Goal: Information Seeking & Learning: Compare options

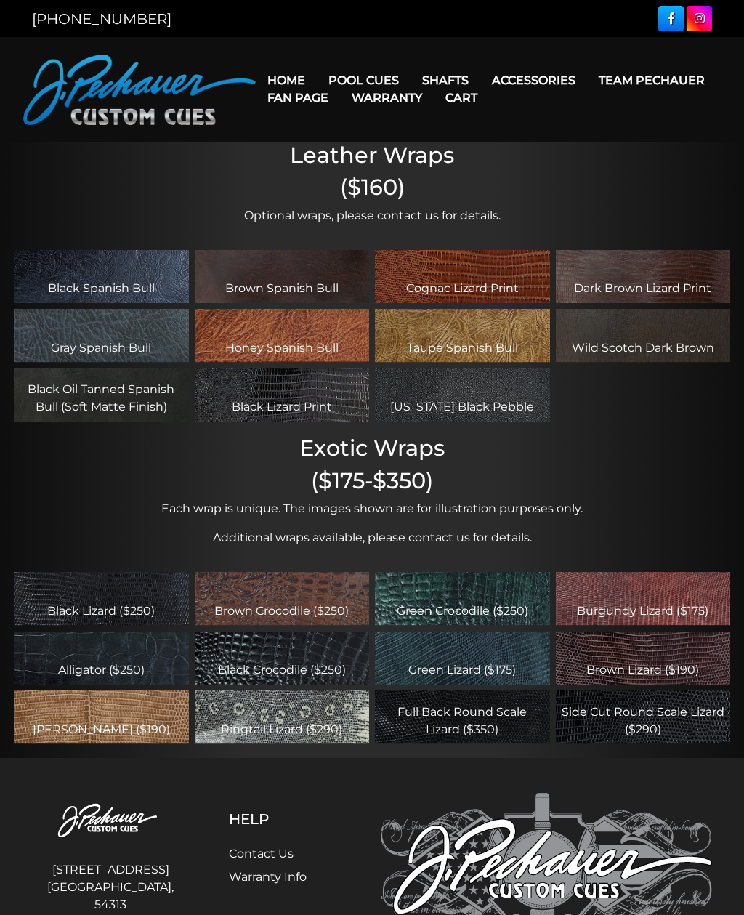
click at [397, 296] on link "Limited Edition" at bounding box center [423, 286] width 211 height 20
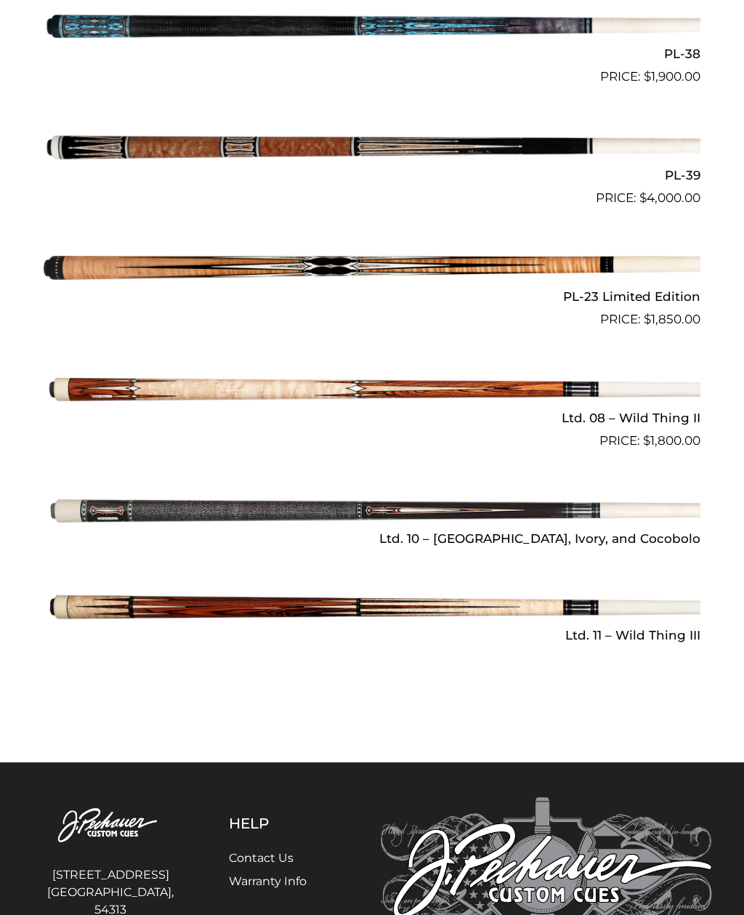
scroll to position [1636, 0]
click at [166, 605] on img at bounding box center [372, 607] width 657 height 109
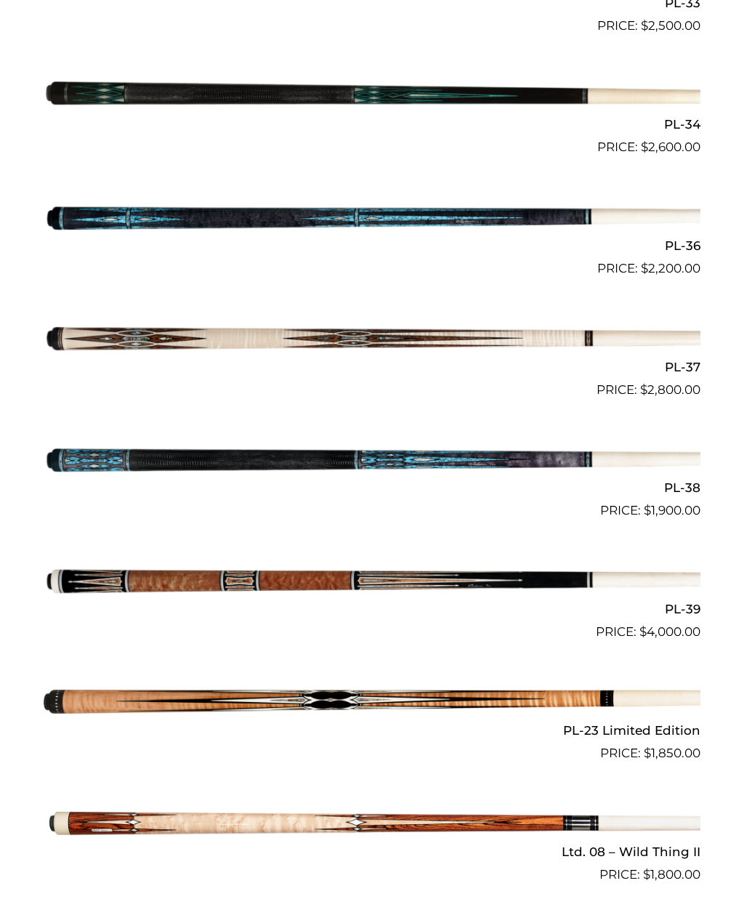
scroll to position [1210, 0]
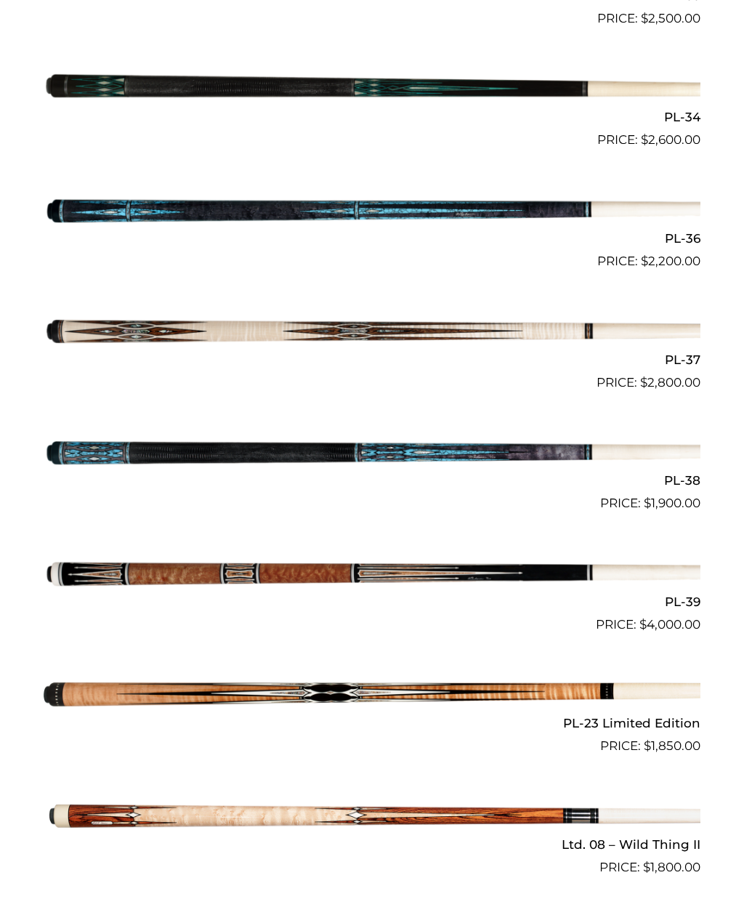
click at [165, 568] on img at bounding box center [372, 574] width 657 height 109
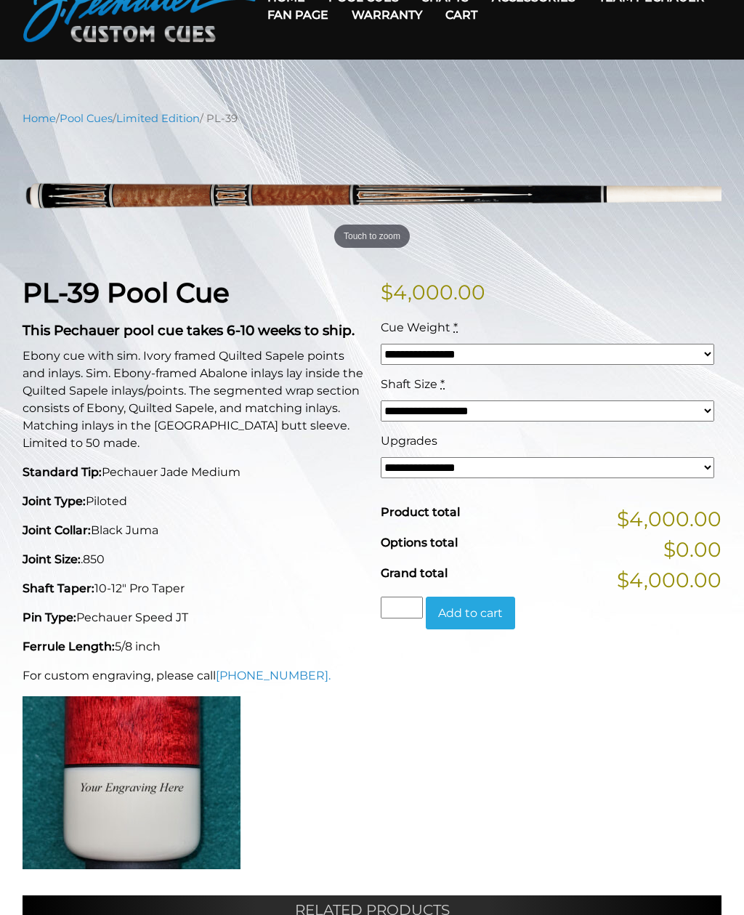
scroll to position [81, 0]
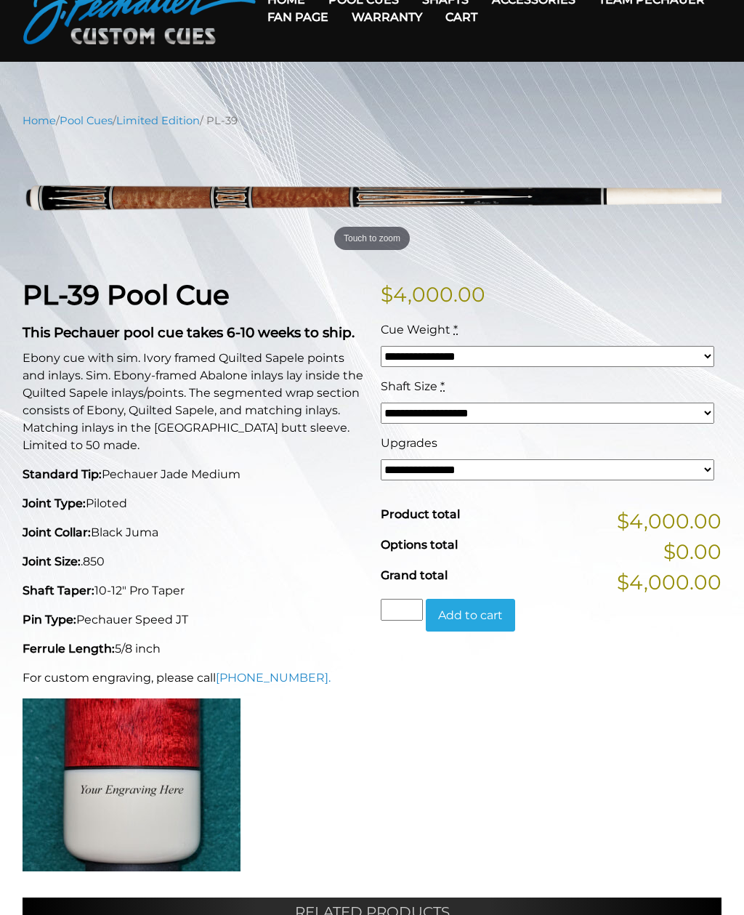
click at [700, 471] on select "**********" at bounding box center [548, 469] width 334 height 21
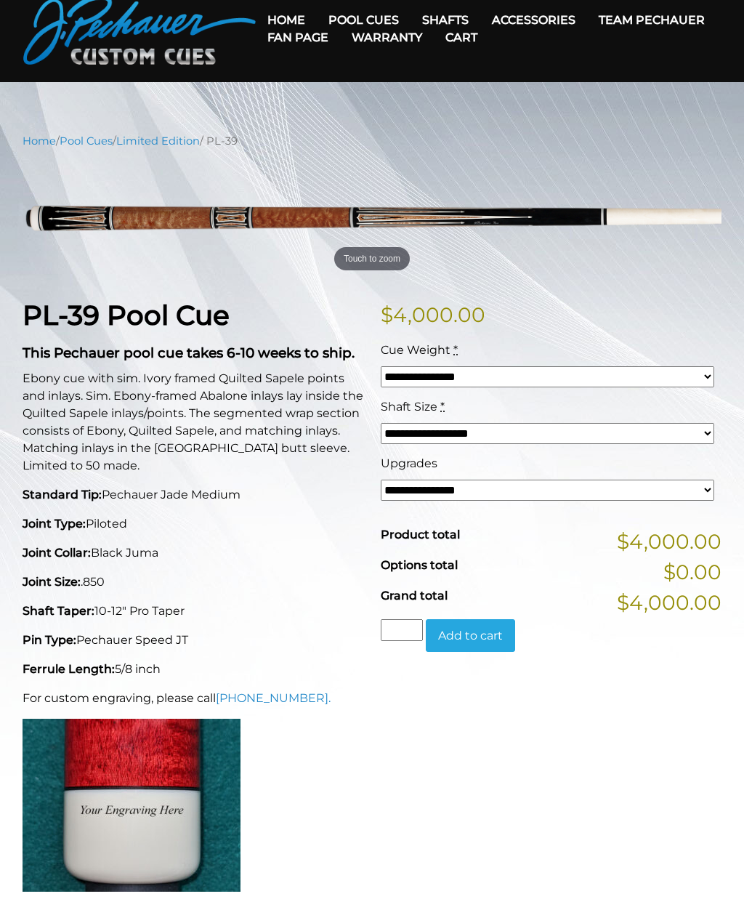
scroll to position [0, 0]
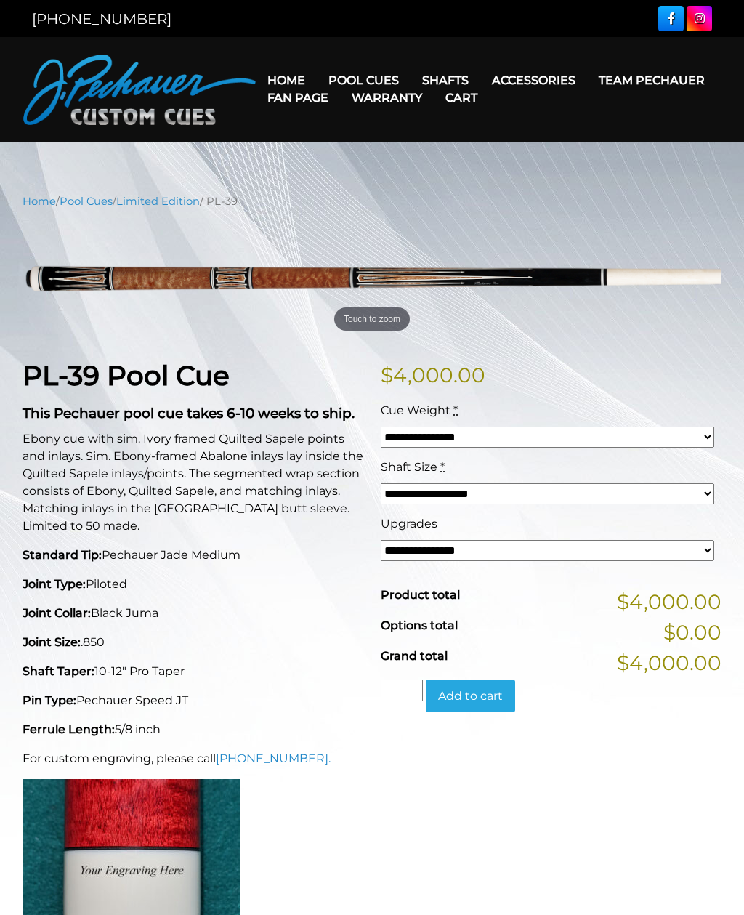
click at [340, 79] on link "Fan Page" at bounding box center [298, 97] width 84 height 37
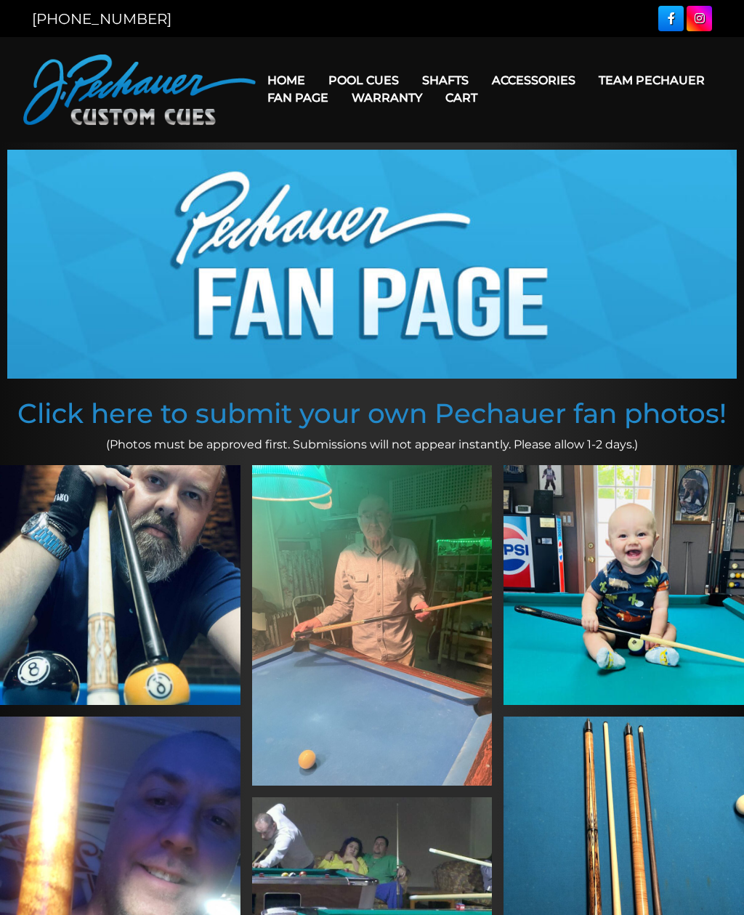
click at [466, 173] on link "Torch +" at bounding box center [537, 163] width 251 height 20
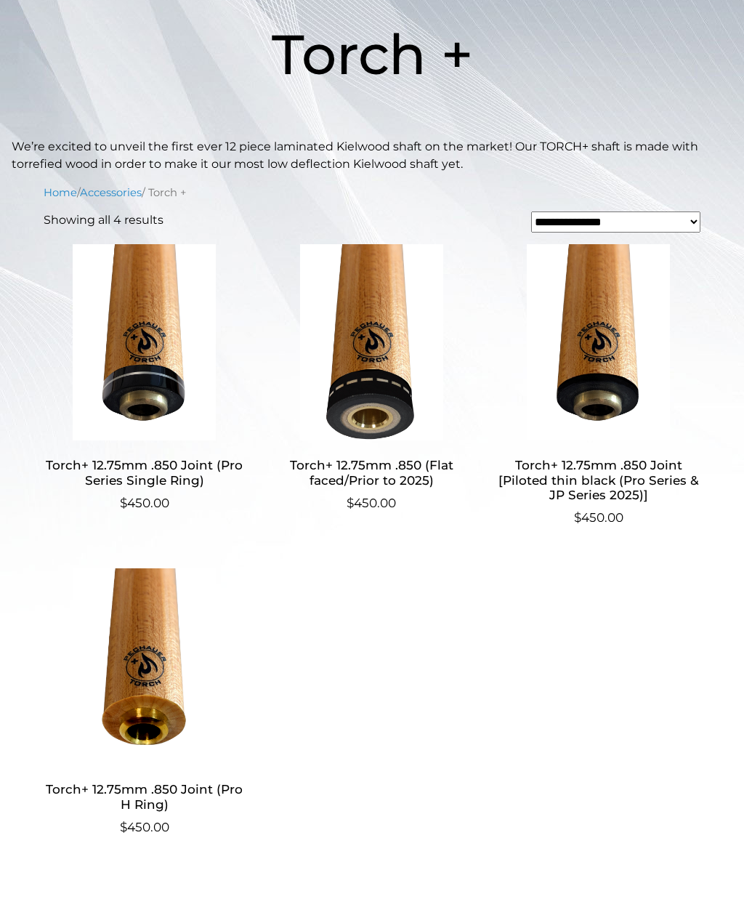
scroll to position [233, 0]
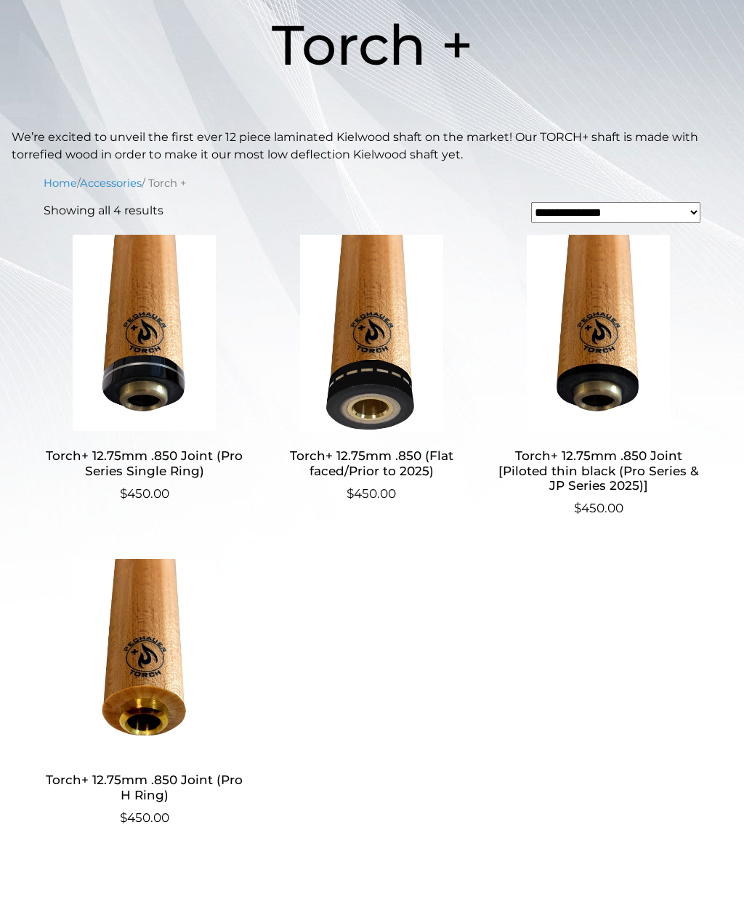
click at [137, 351] on img at bounding box center [145, 333] width 202 height 196
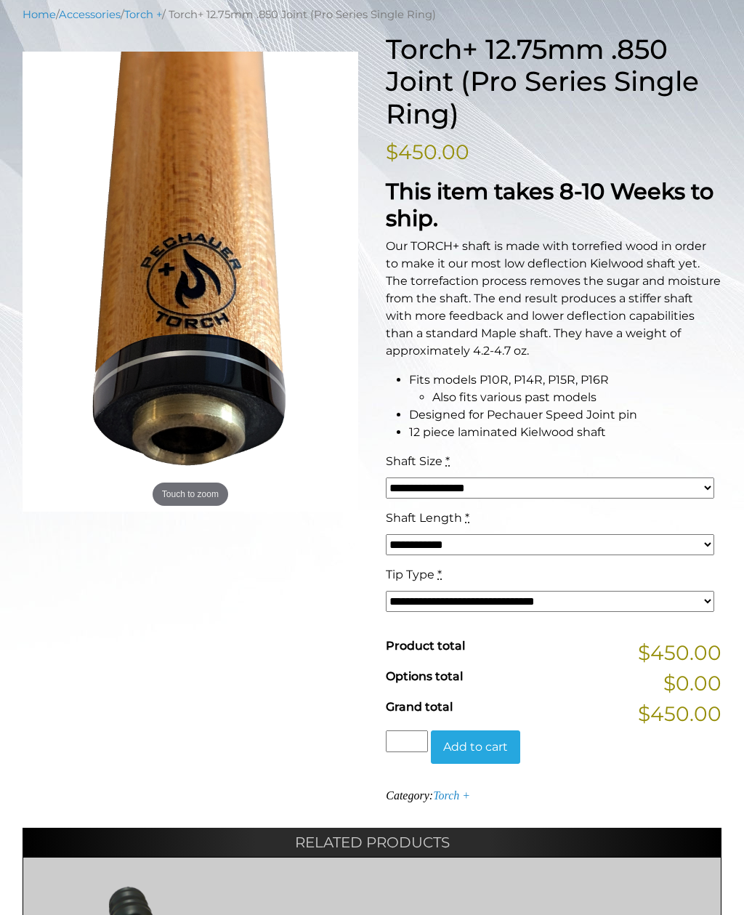
scroll to position [183, 0]
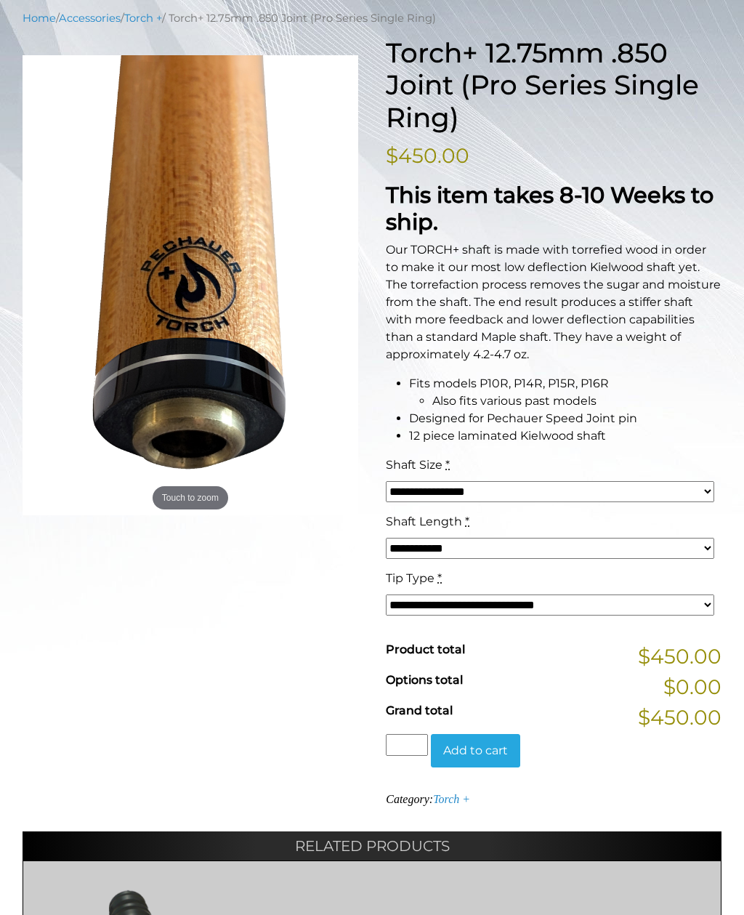
click at [695, 491] on select "**********" at bounding box center [550, 491] width 328 height 21
select select "*****"
click at [695, 543] on select "**********" at bounding box center [550, 548] width 328 height 21
select select "*****"
click at [698, 597] on select "**********" at bounding box center [550, 604] width 328 height 21
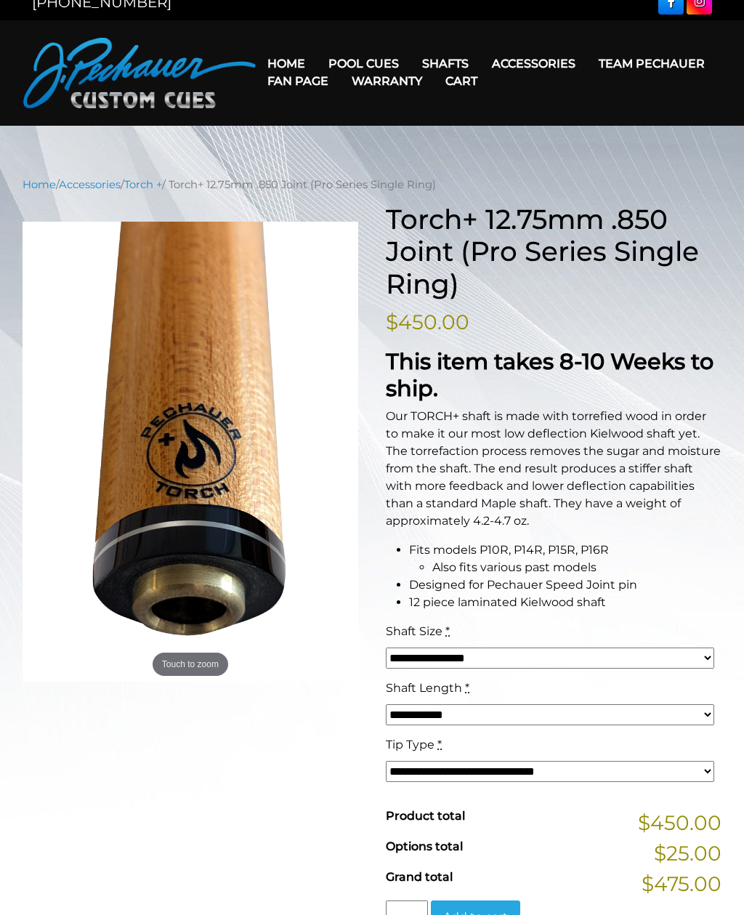
scroll to position [0, 0]
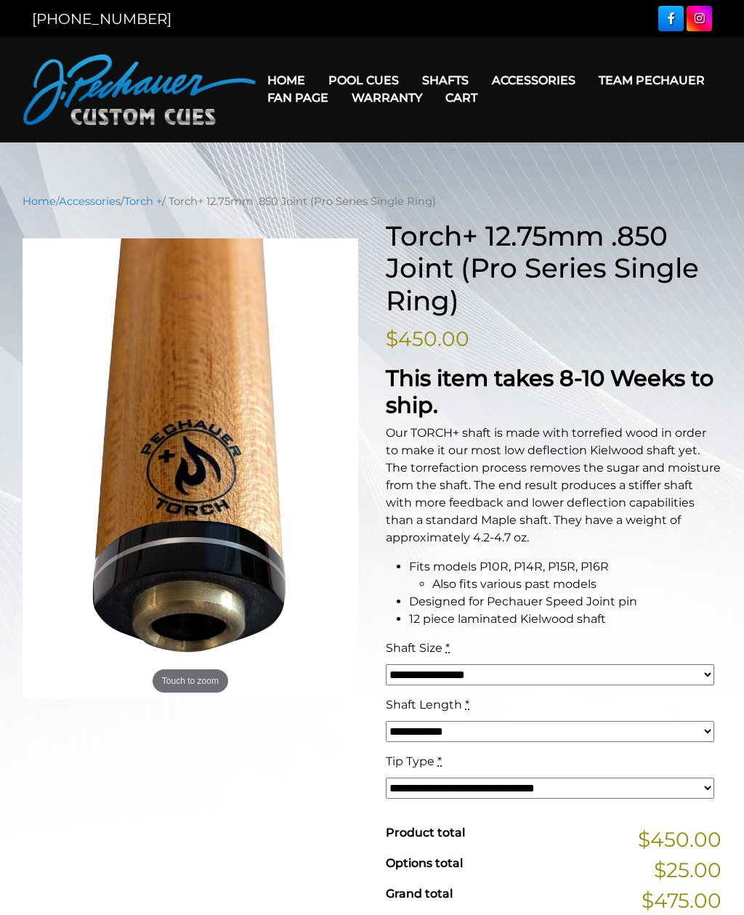
click at [432, 153] on link "Pro Series (R) – NEW" at bounding box center [423, 142] width 211 height 20
click at [411, 132] on link "JP Series (T) – NEW" at bounding box center [423, 121] width 211 height 20
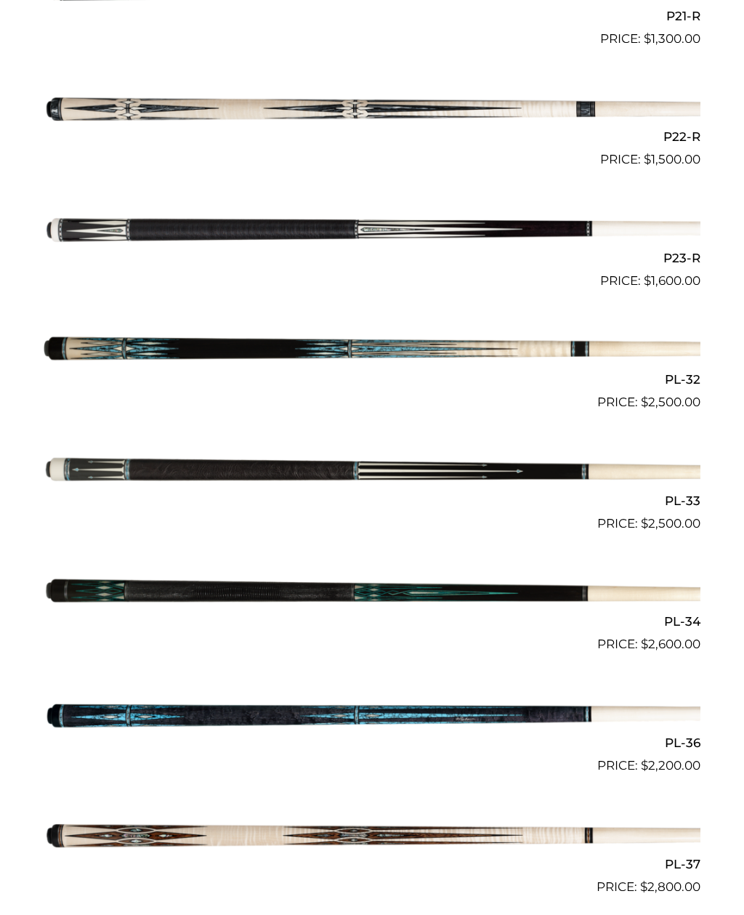
scroll to position [2949, 0]
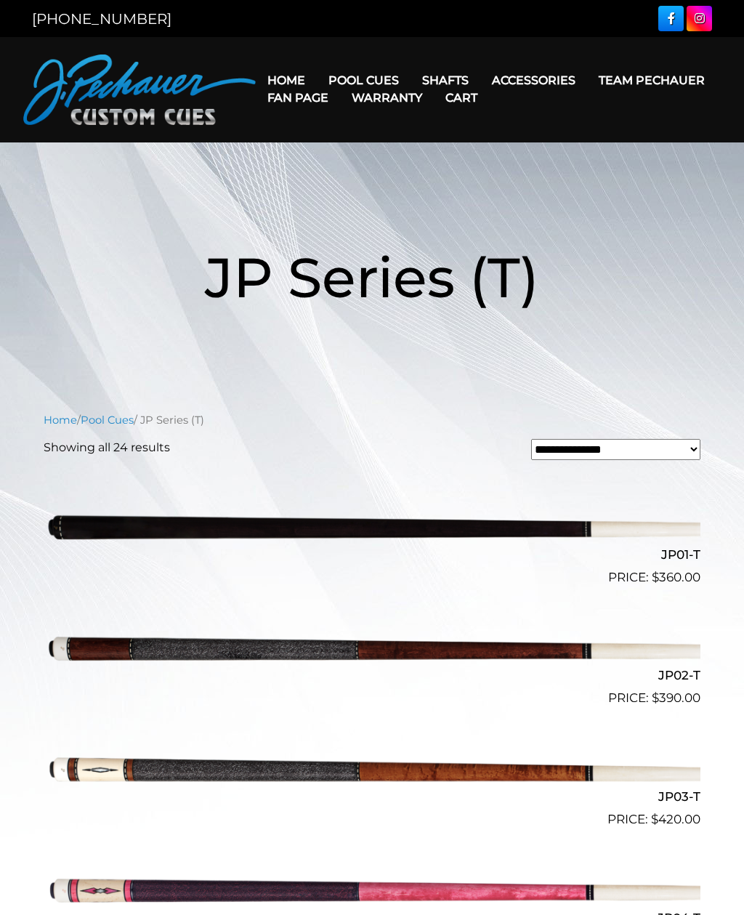
click at [416, 173] on link "Champion Collection" at bounding box center [423, 163] width 211 height 20
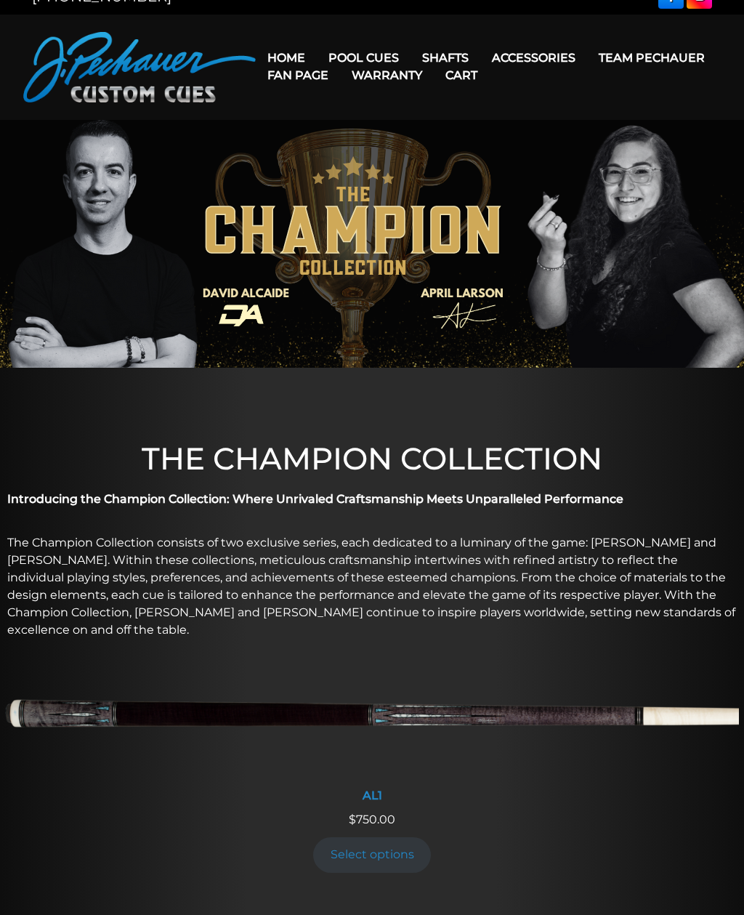
scroll to position [22, 0]
click at [422, 193] on link "People’s Choice Cues" at bounding box center [423, 182] width 211 height 20
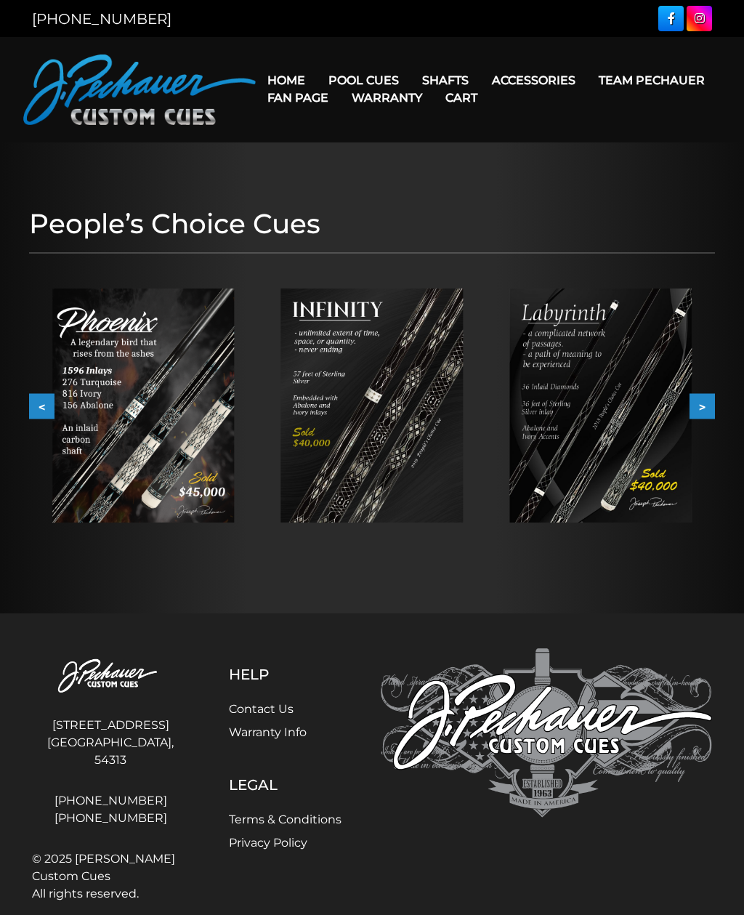
click at [702, 406] on button ">" at bounding box center [702, 406] width 25 height 25
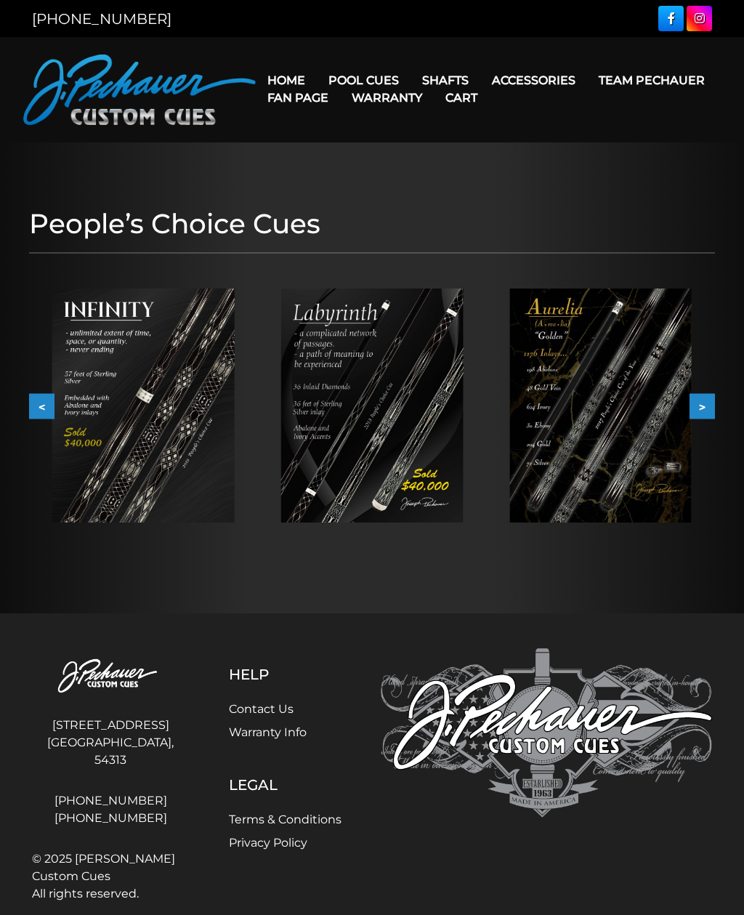
click at [702, 400] on button ">" at bounding box center [702, 406] width 25 height 25
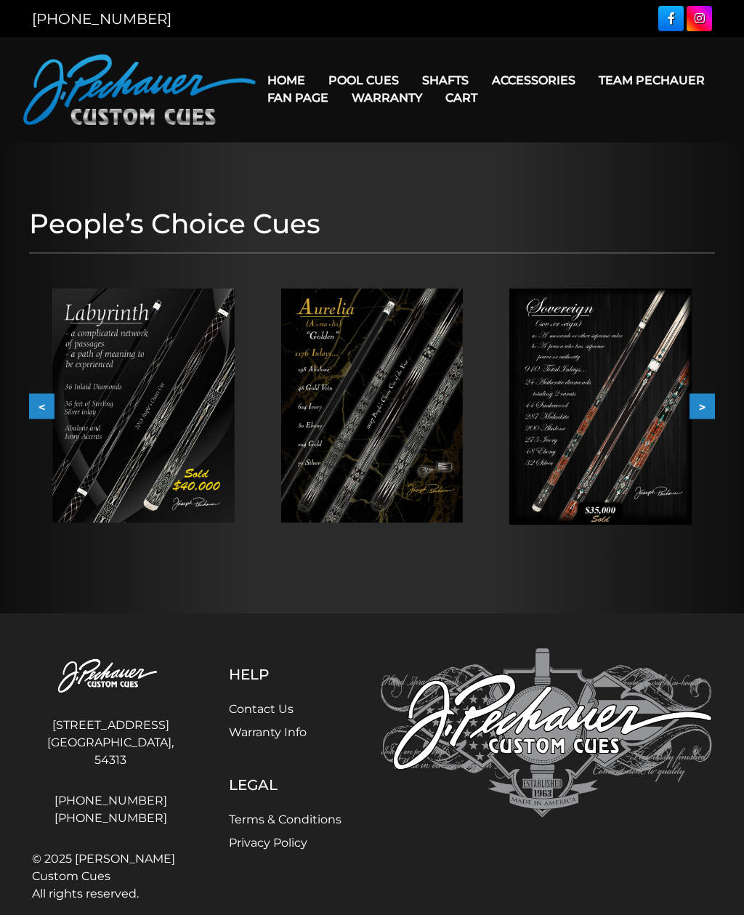
click at [398, 443] on img at bounding box center [372, 405] width 182 height 234
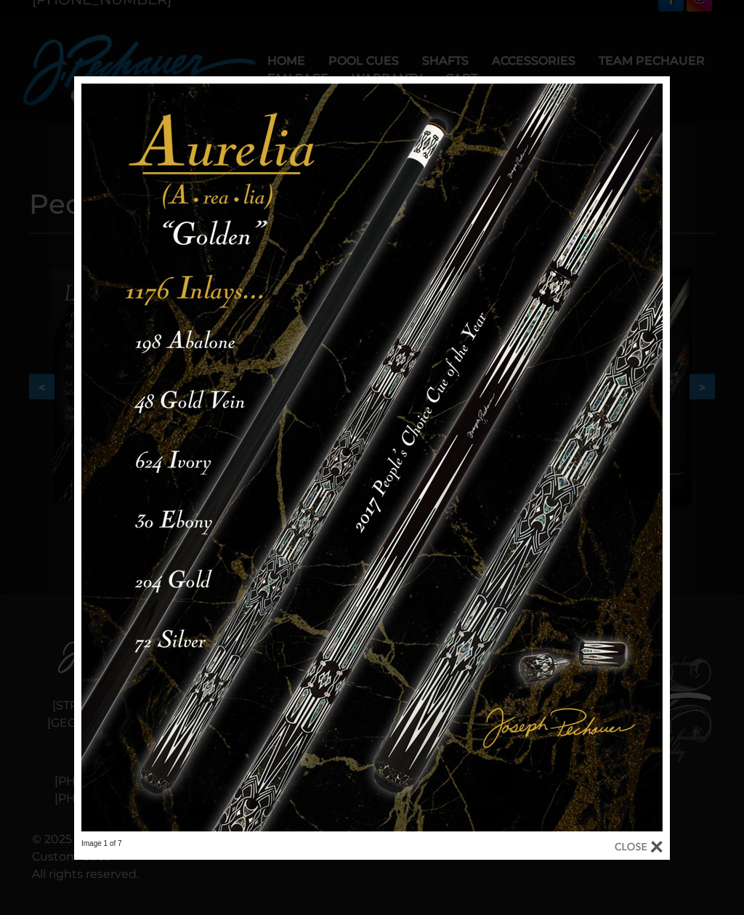
scroll to position [18, 0]
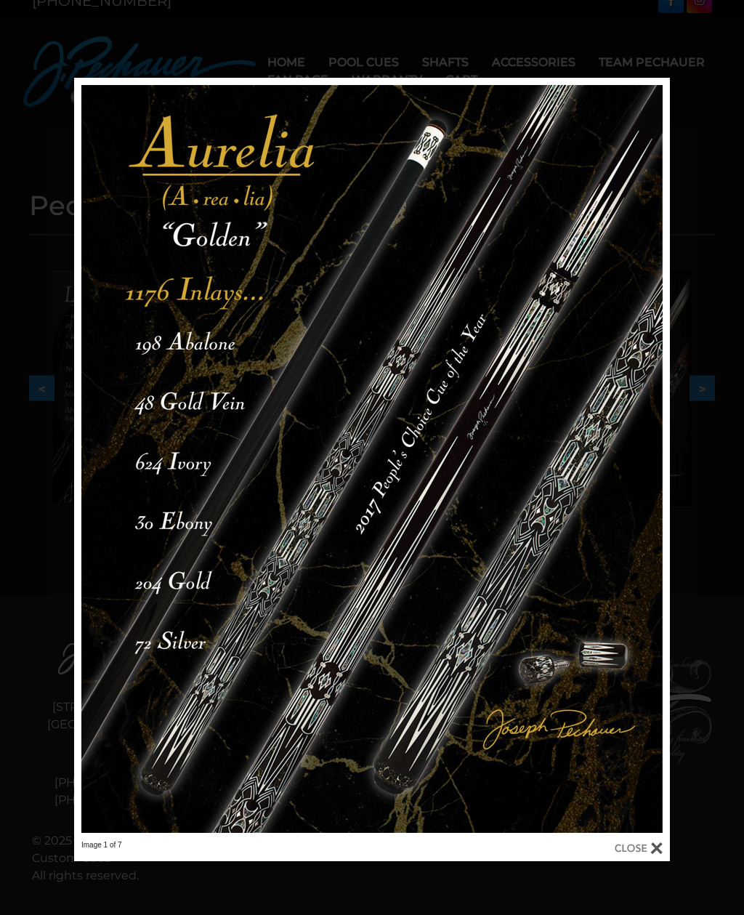
click at [656, 464] on link at bounding box center [536, 459] width 268 height 762
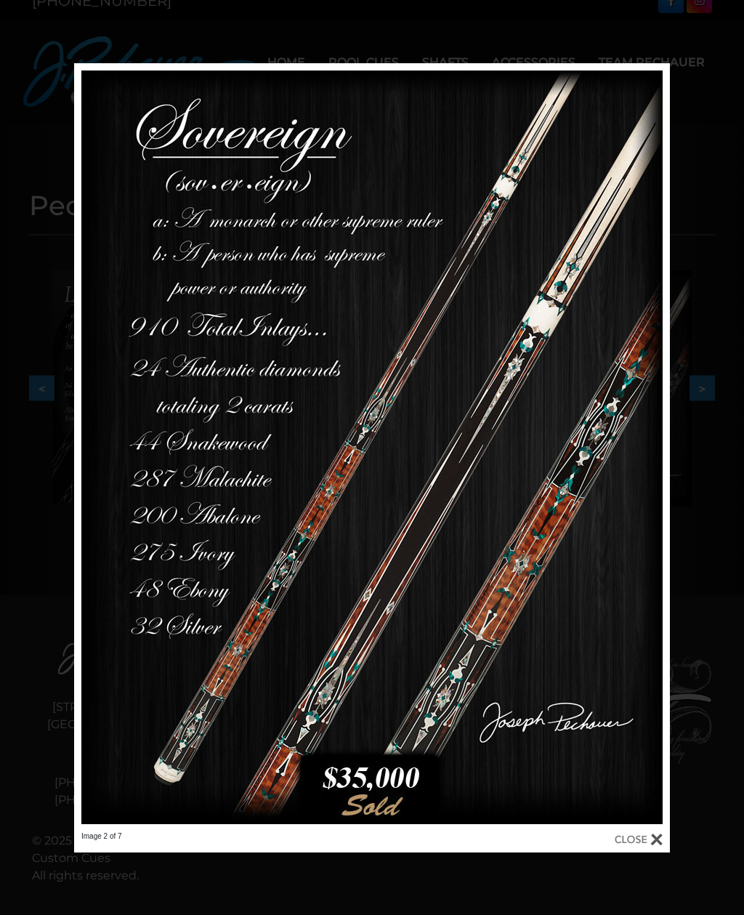
click at [653, 836] on div at bounding box center [639, 839] width 48 height 16
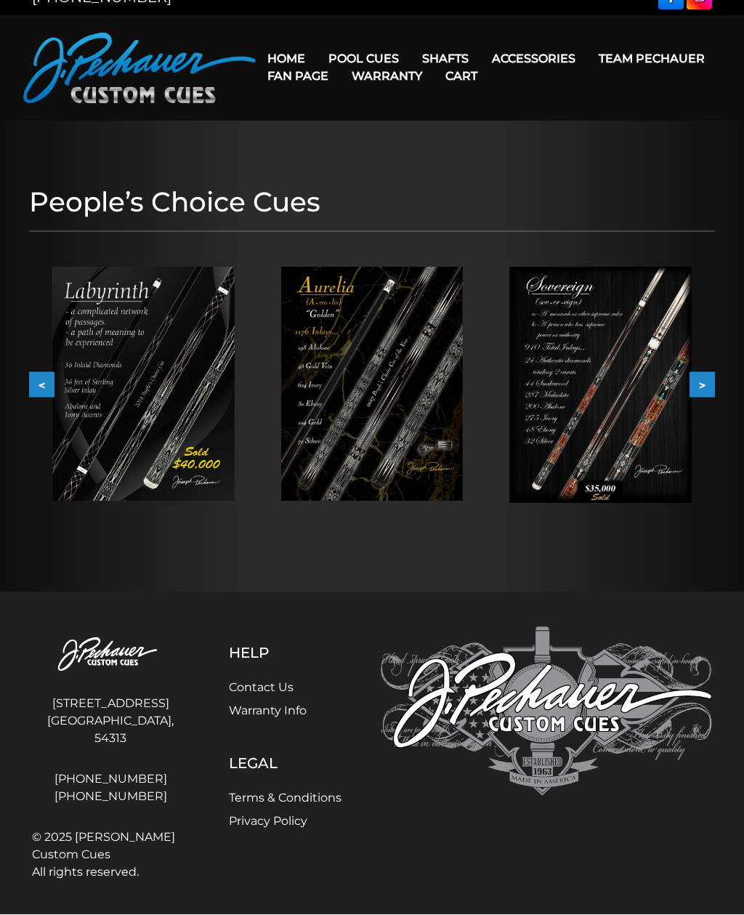
scroll to position [22, 0]
click at [443, 295] on link "[PERSON_NAME] Collection" at bounding box center [423, 285] width 211 height 20
click at [422, 295] on link "[PERSON_NAME] Collection" at bounding box center [423, 285] width 211 height 20
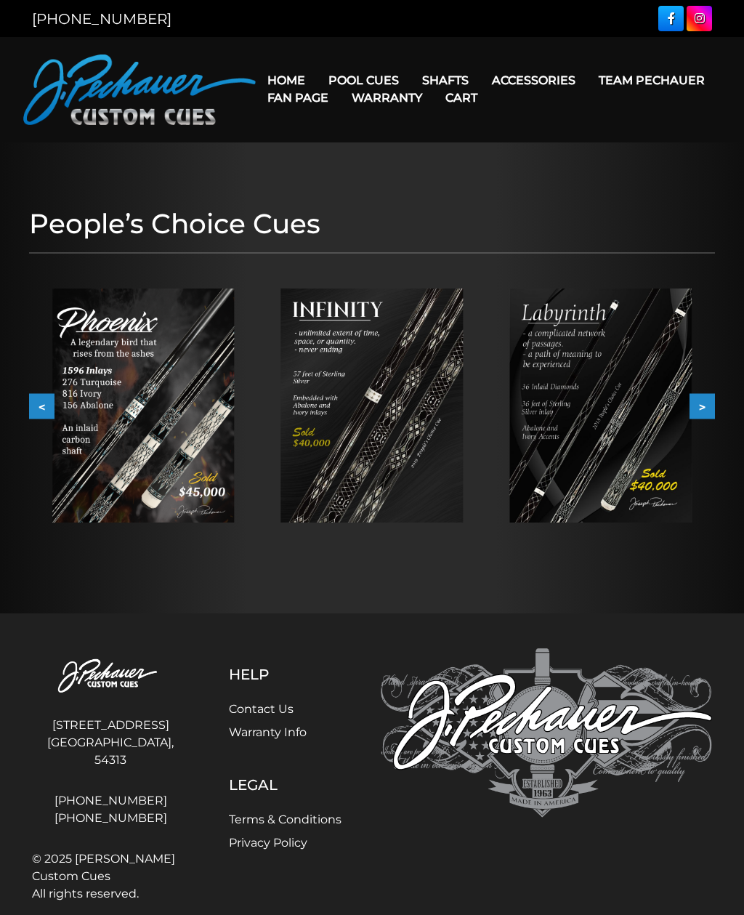
click at [402, 296] on link "Limited Edition" at bounding box center [423, 286] width 211 height 20
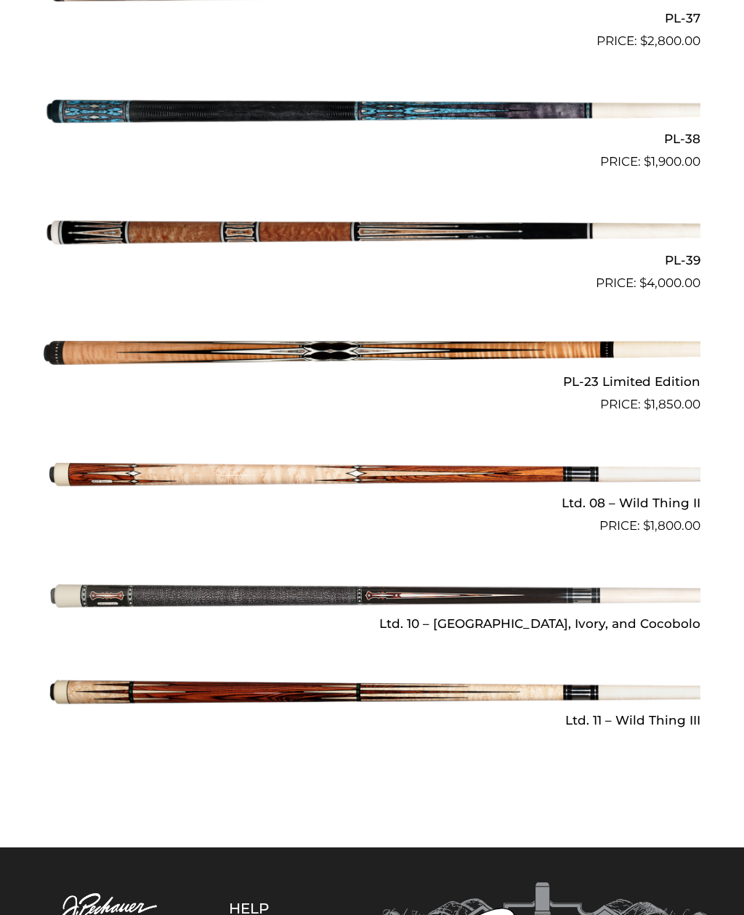
scroll to position [1582, 0]
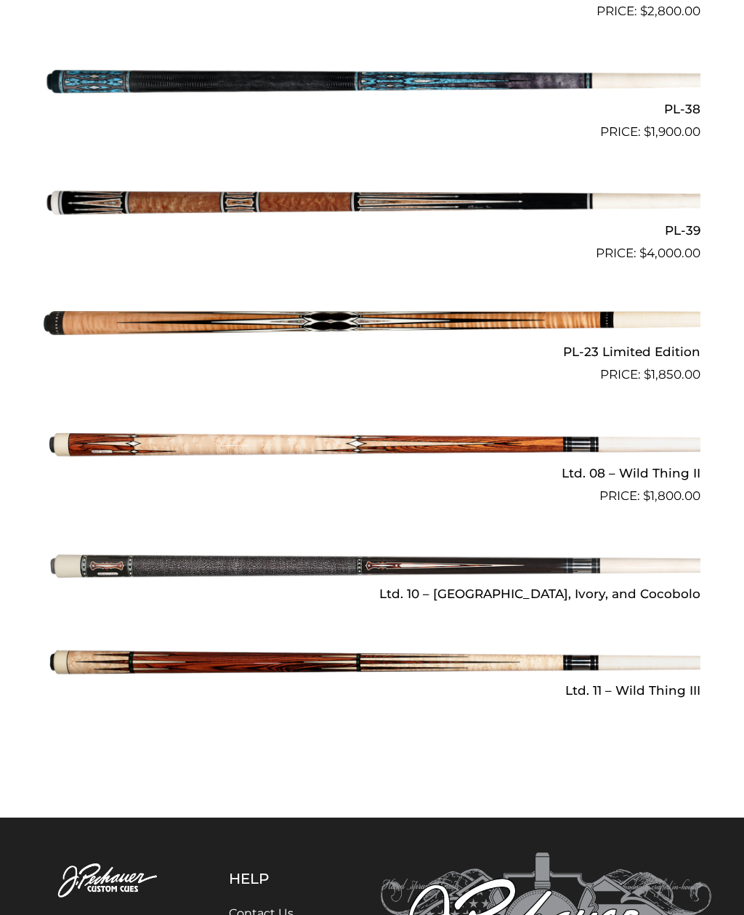
click at [187, 659] on img at bounding box center [372, 661] width 657 height 109
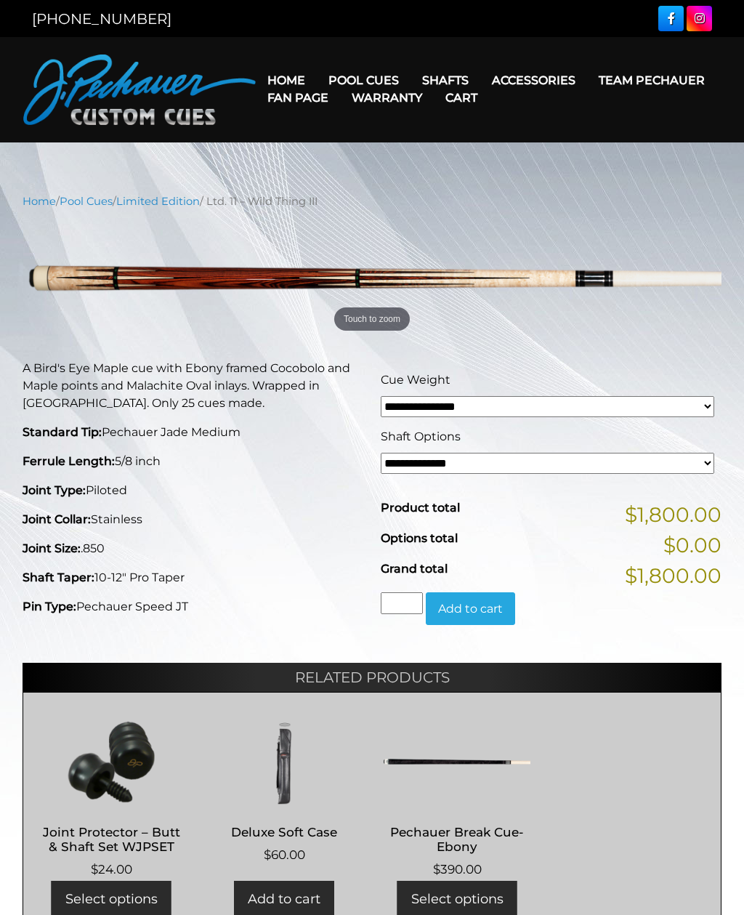
click at [579, 235] on link "Leather & Exotic Wraps" at bounding box center [560, 224] width 157 height 20
